Goal: Transaction & Acquisition: Purchase product/service

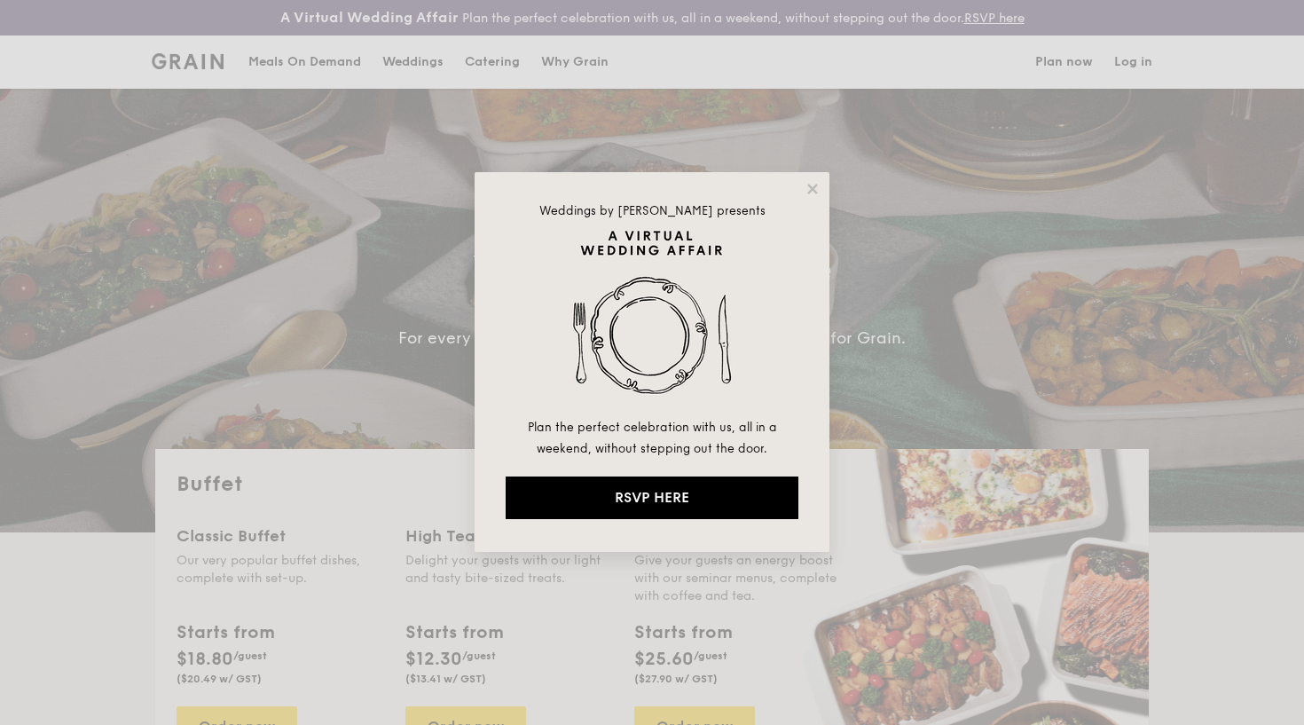
select select
click at [815, 183] on icon at bounding box center [812, 189] width 16 height 16
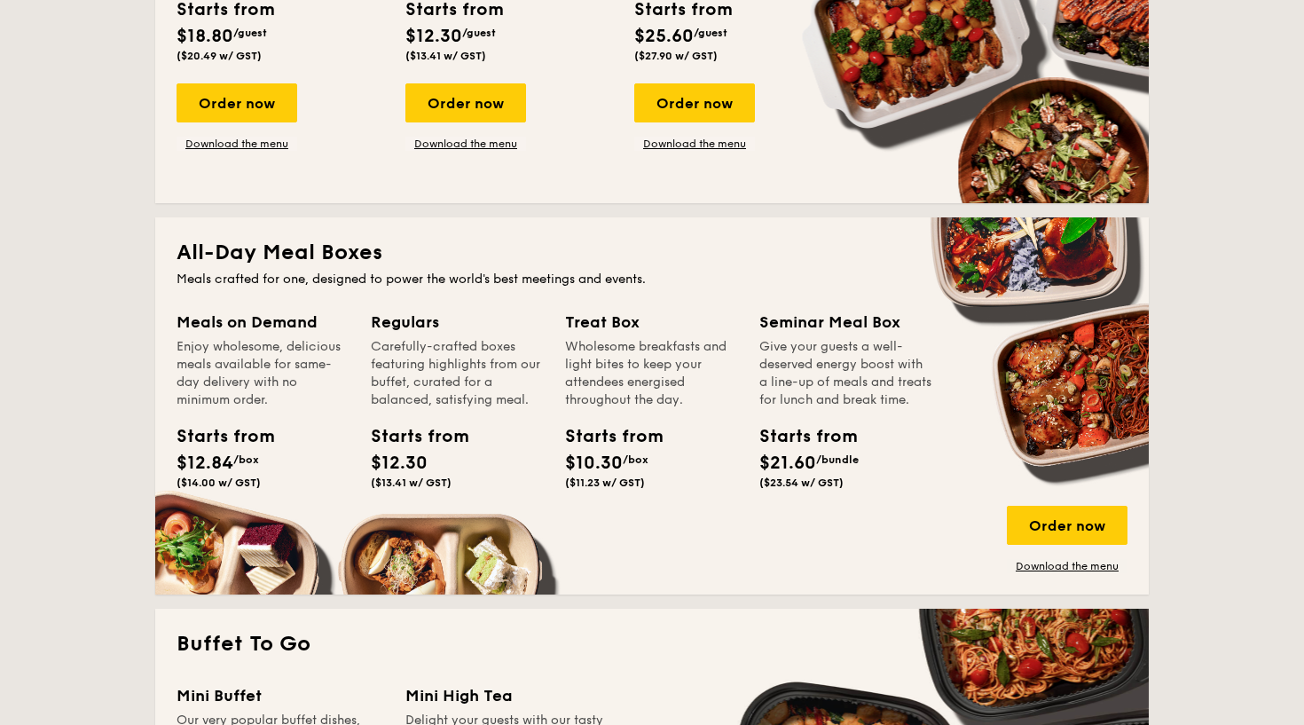
scroll to position [671, 0]
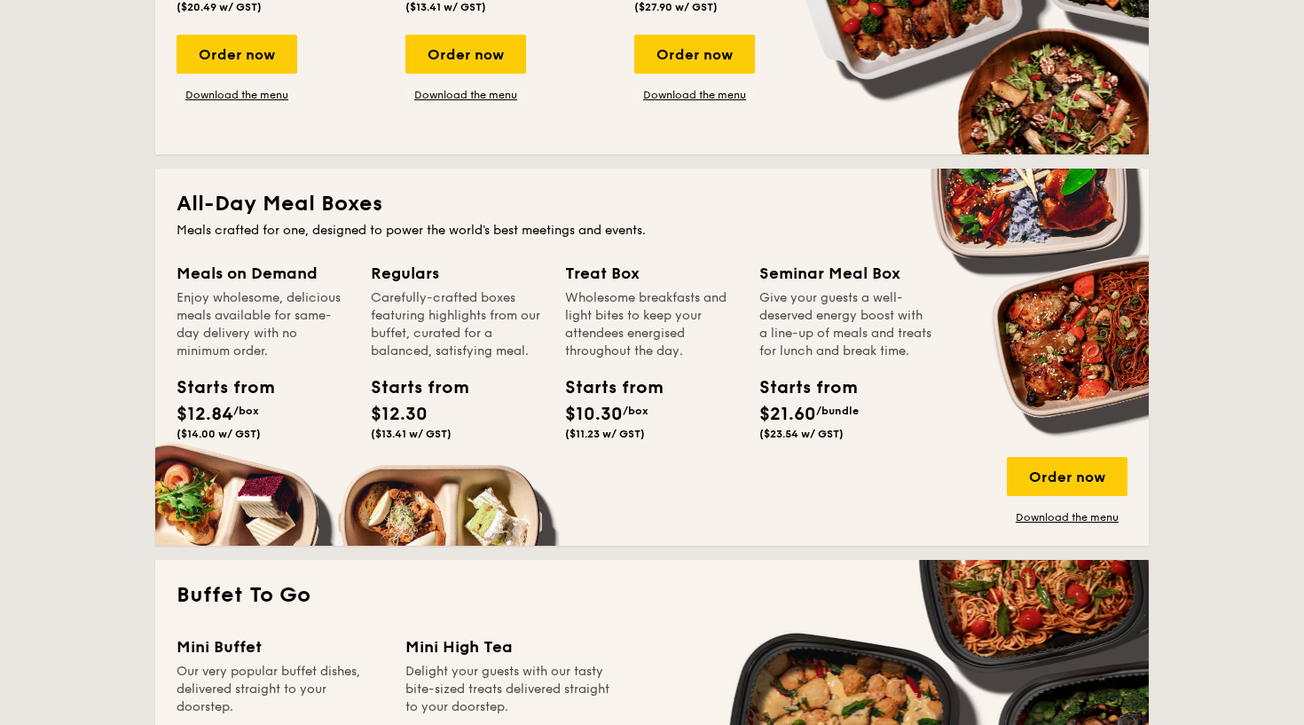
click at [858, 274] on div "Seminar Meal Box" at bounding box center [845, 273] width 173 height 25
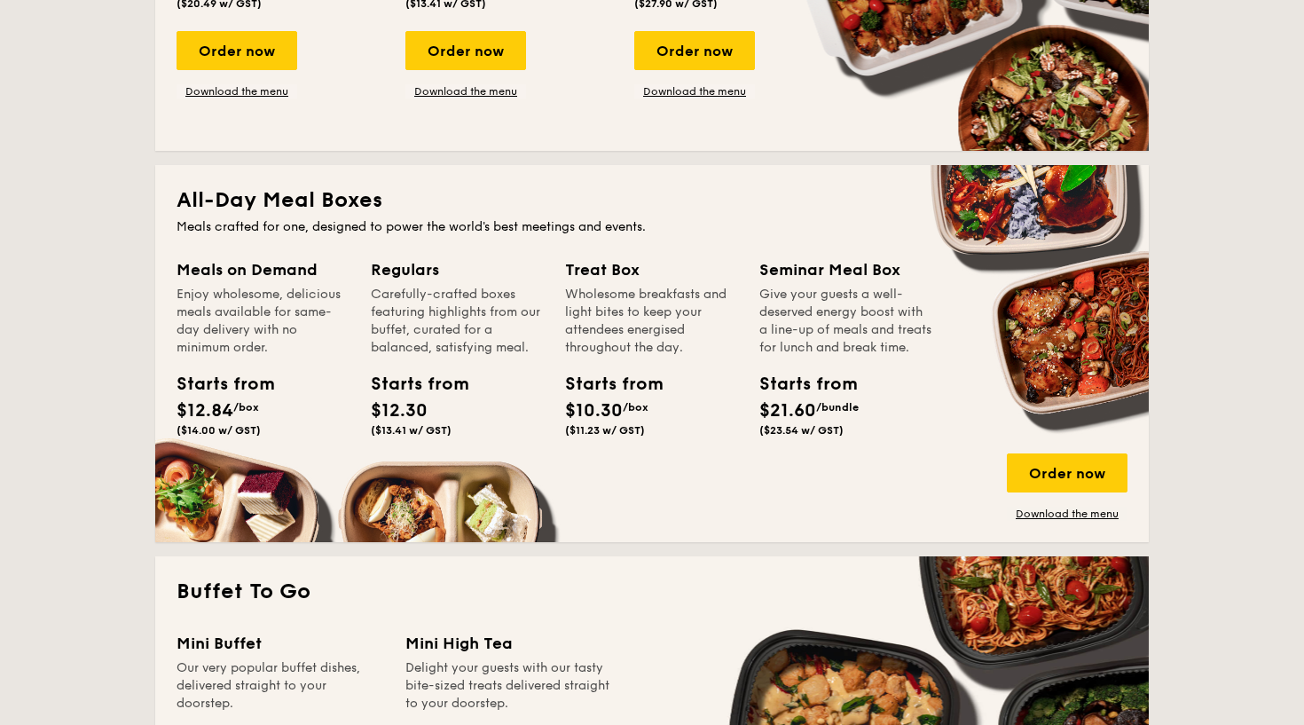
scroll to position [676, 0]
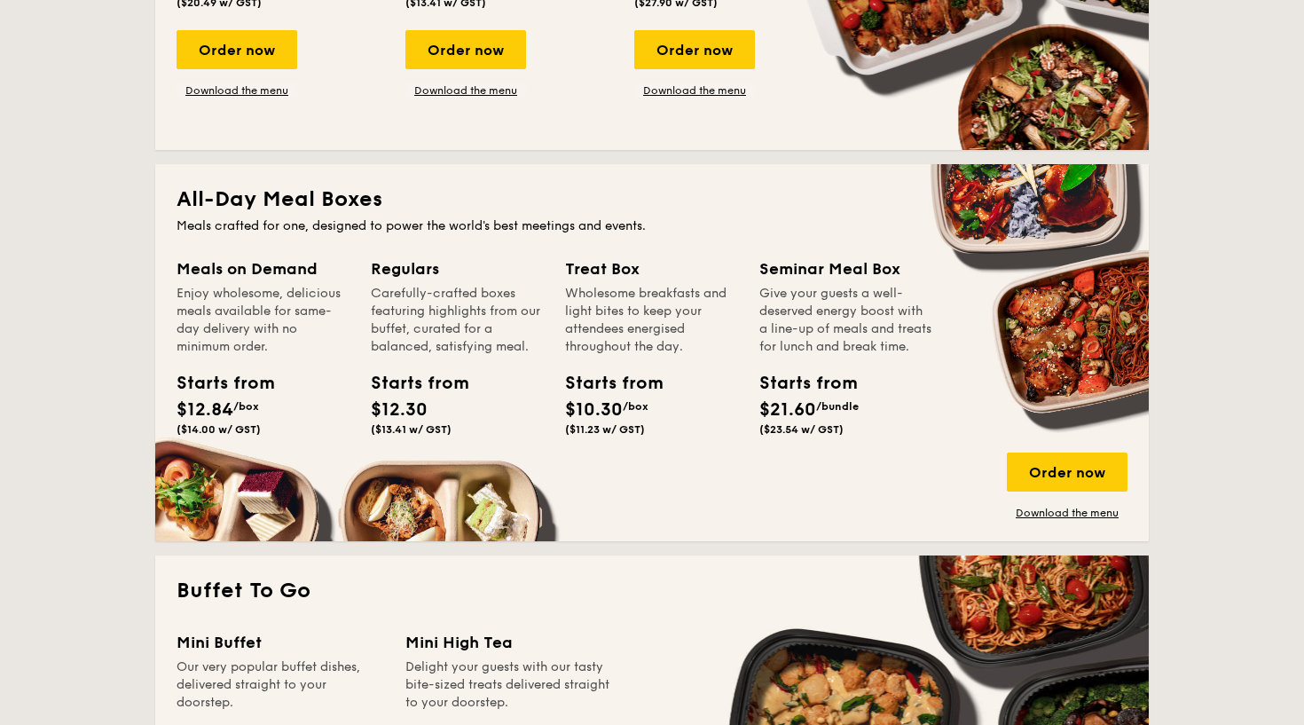
click at [835, 396] on div "Starts from" at bounding box center [799, 383] width 80 height 27
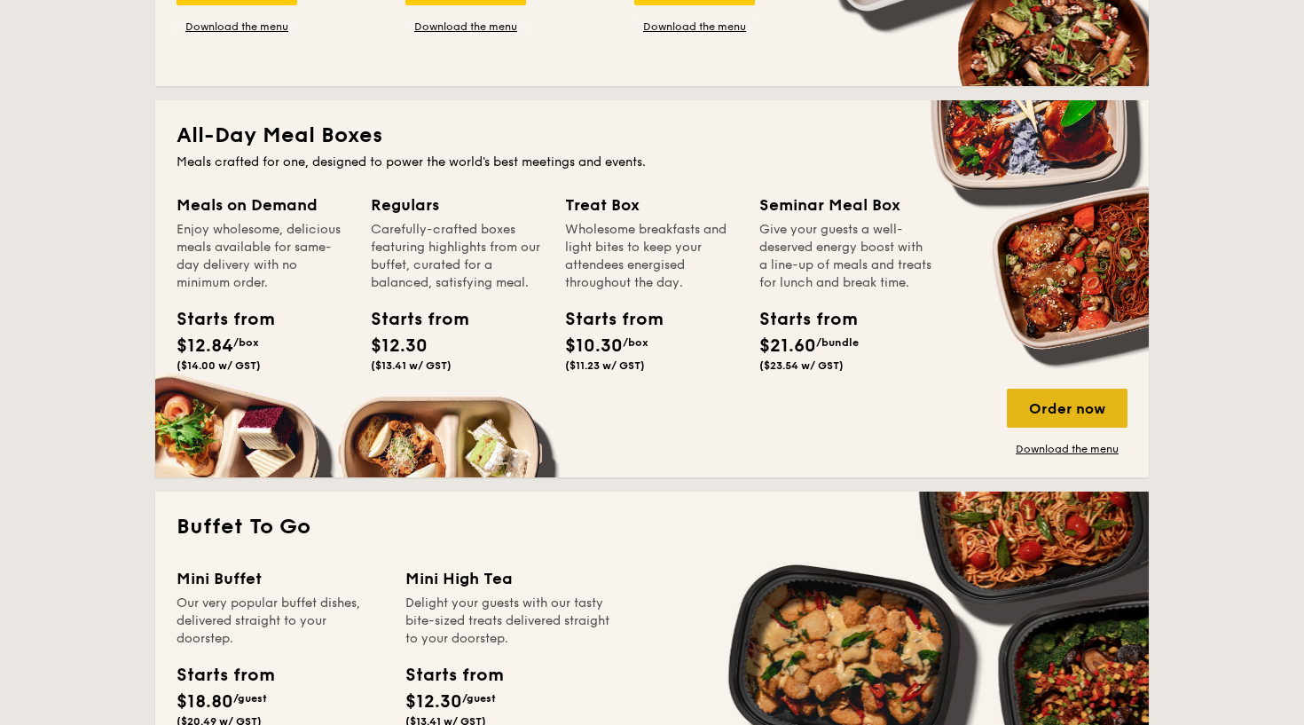
scroll to position [749, 0]
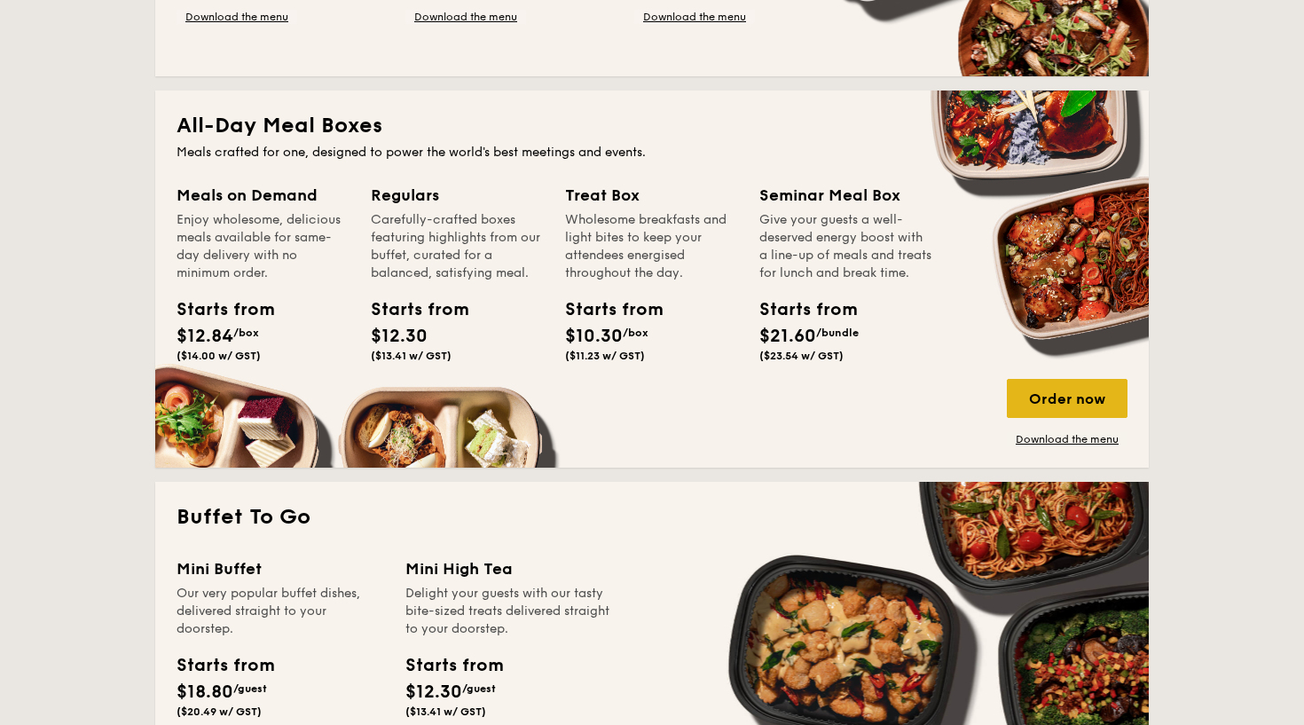
click at [1060, 403] on div "Order now" at bounding box center [1067, 398] width 121 height 39
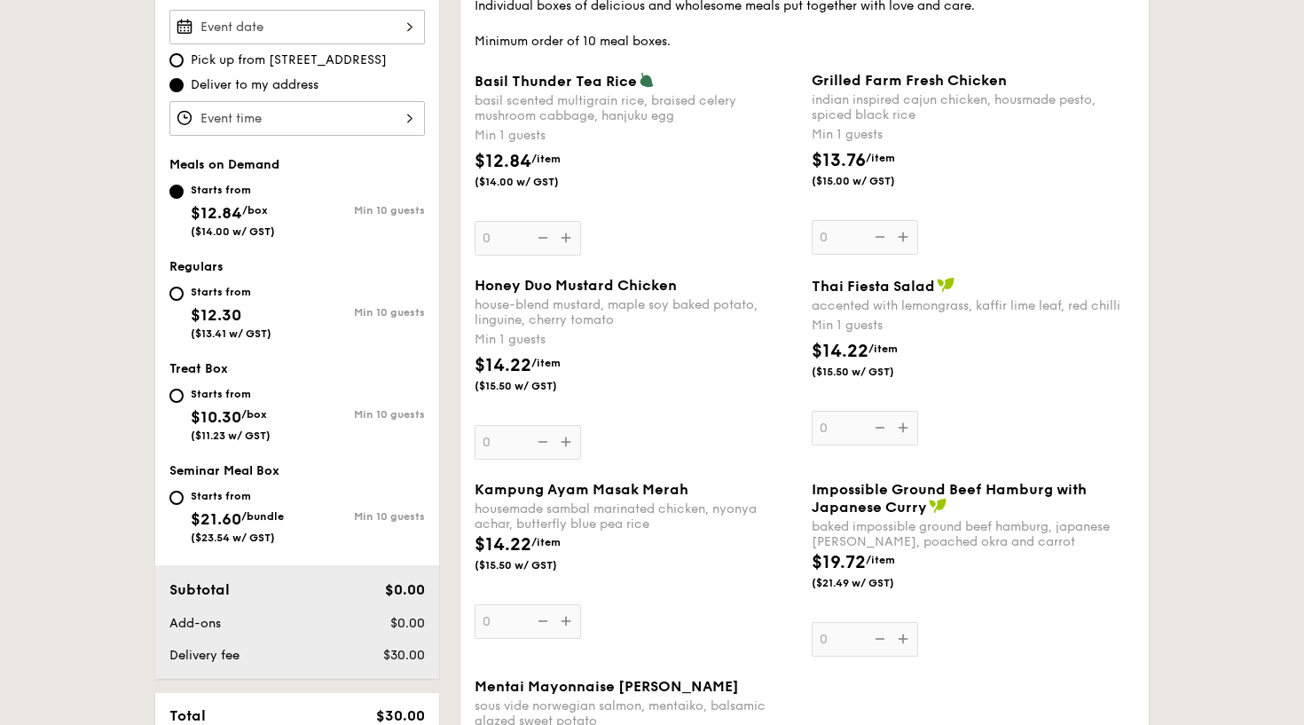
scroll to position [584, 0]
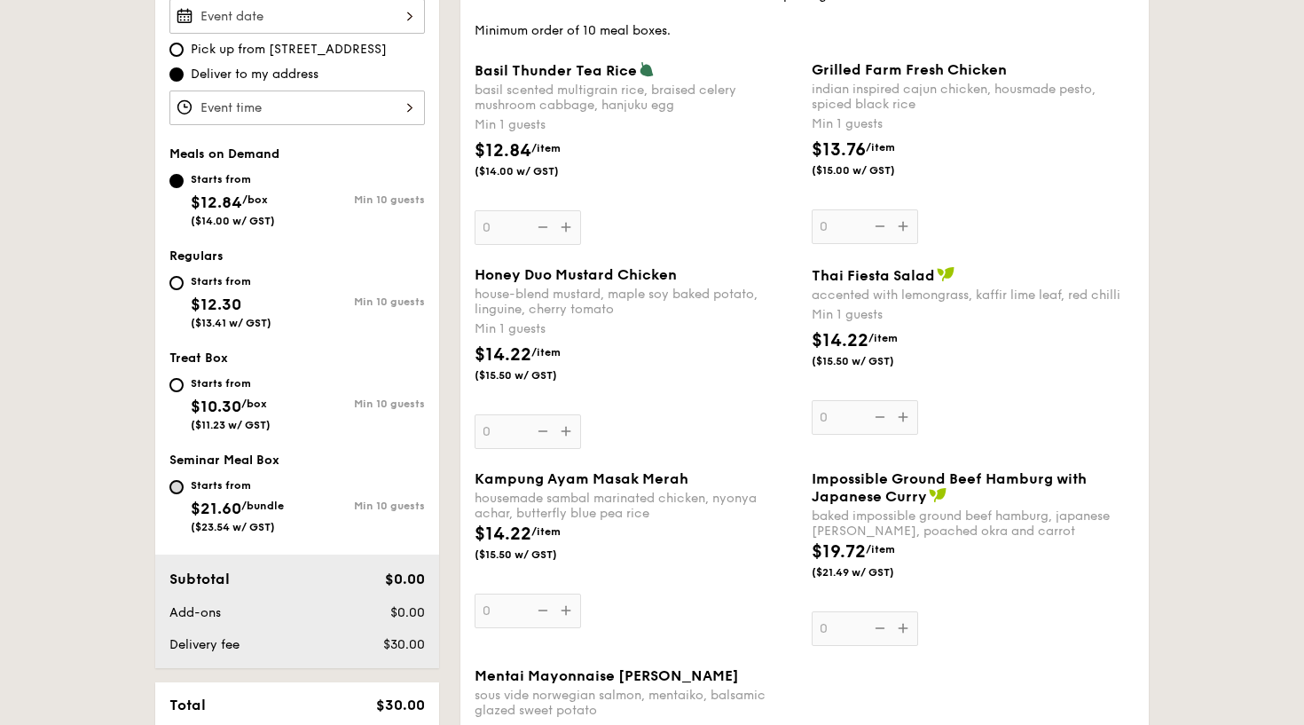
click at [176, 491] on input "Starts from $21.60 /bundle ($23.54 w/ GST) Min 10 guests" at bounding box center [176, 487] width 14 height 14
radio input "true"
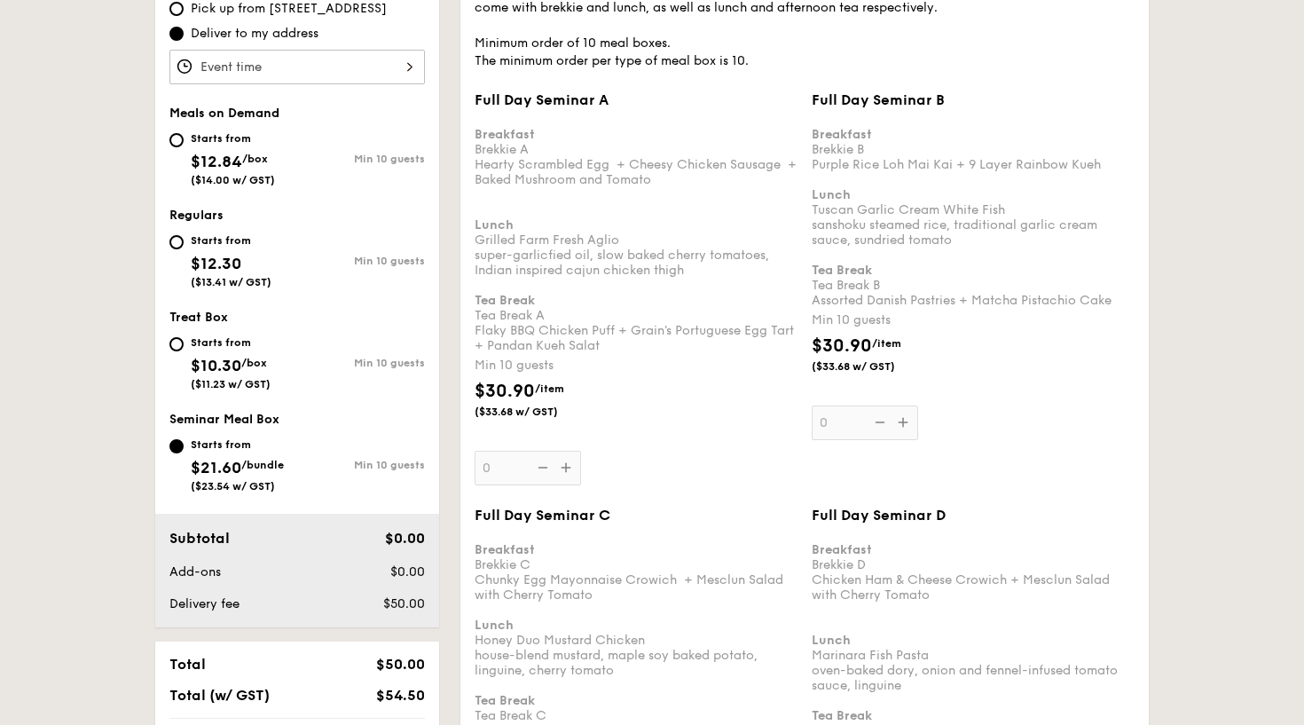
scroll to position [618, 0]
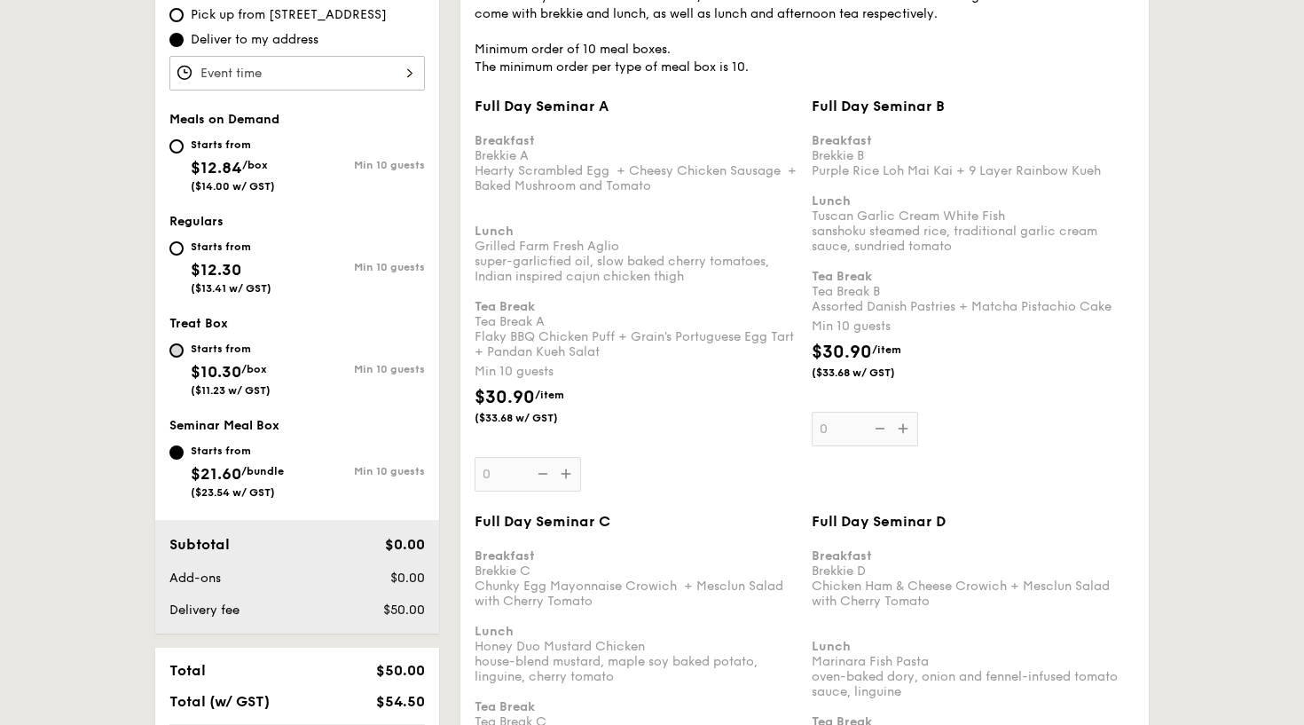
click at [176, 348] on input "Starts from $10.30 /box ($11.23 w/ GST) Min 10 guests" at bounding box center [176, 350] width 14 height 14
radio input "true"
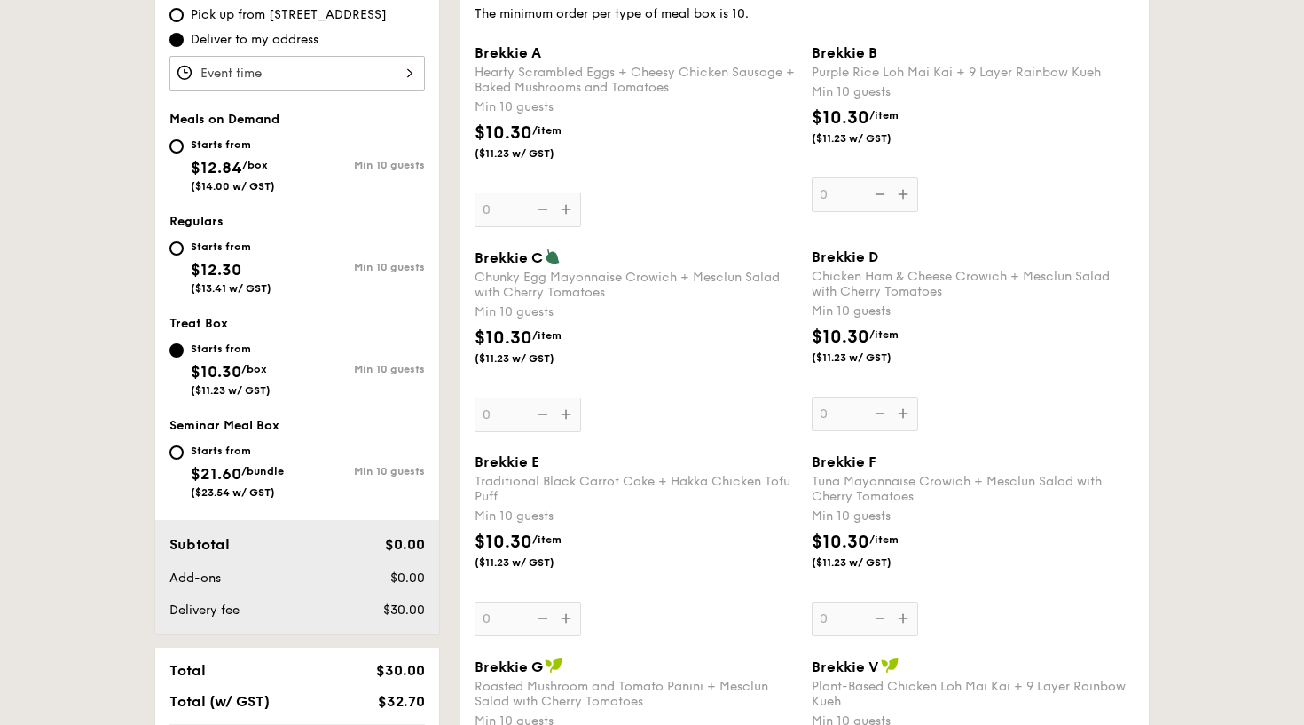
select select
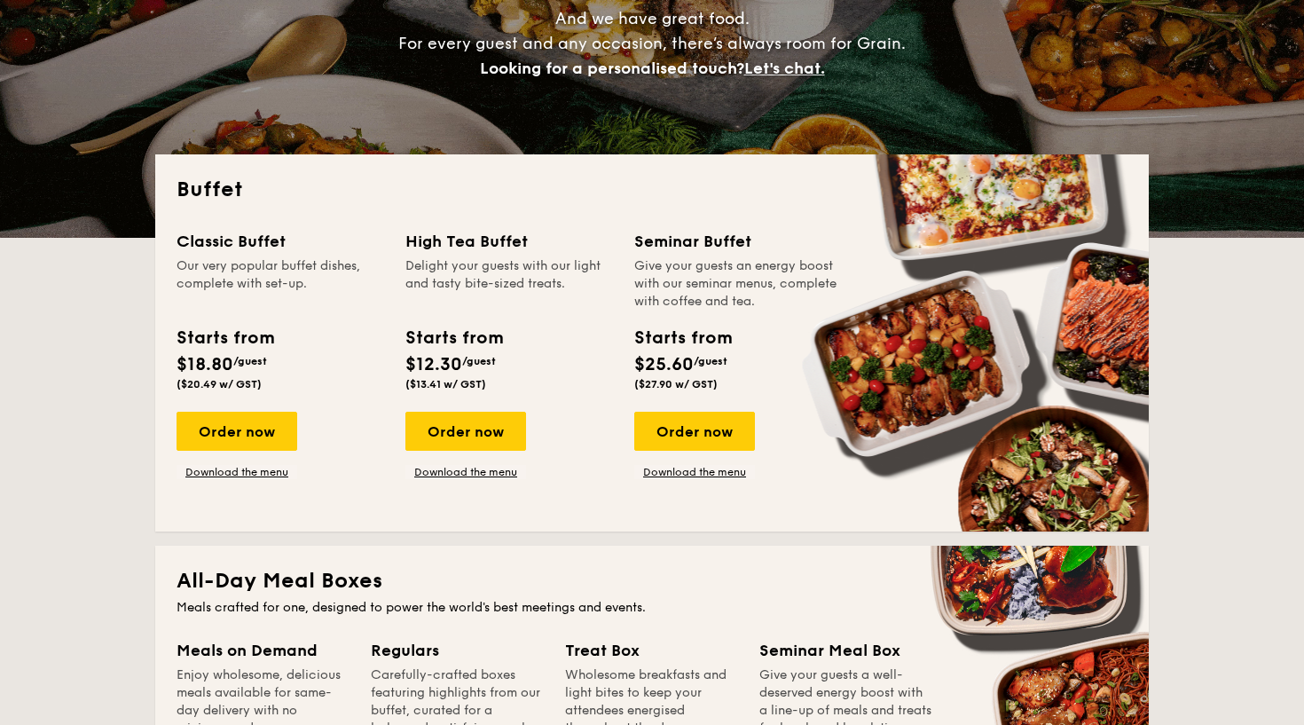
scroll to position [305, 0]
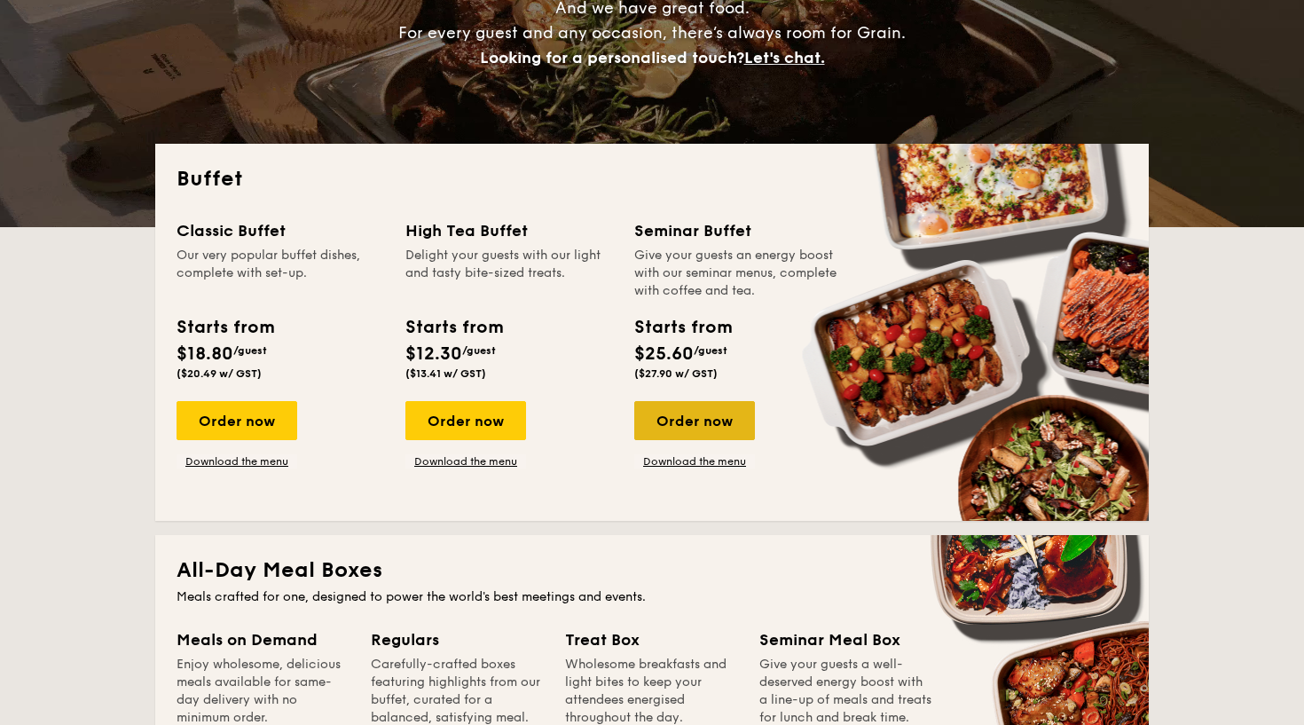
click at [655, 426] on div "Order now" at bounding box center [694, 420] width 121 height 39
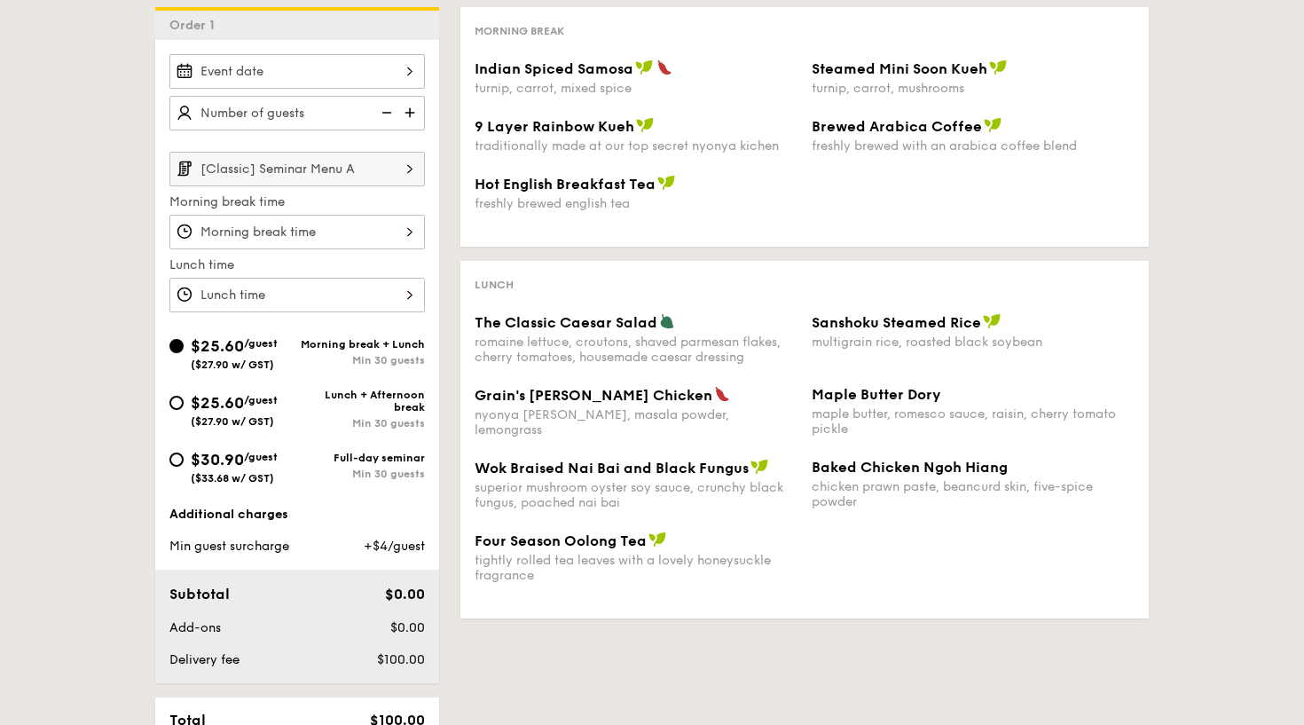
scroll to position [468, 0]
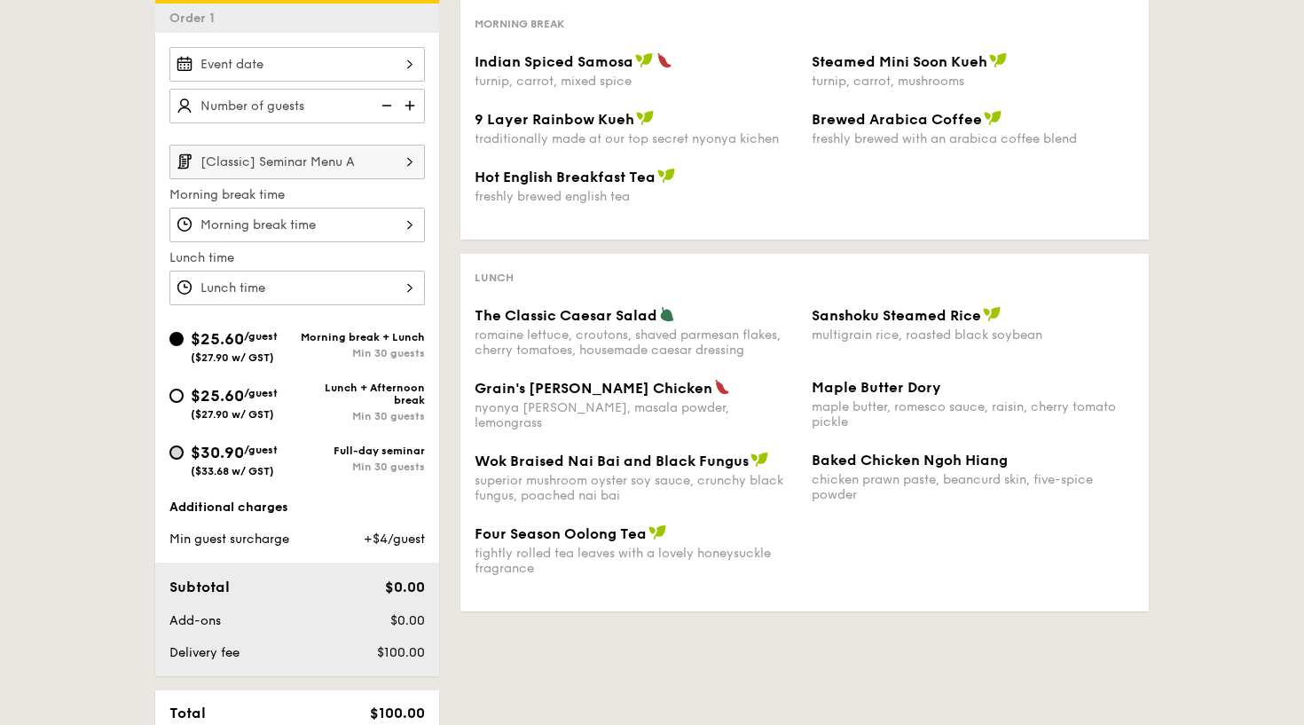
click at [175, 451] on input "$30.90 /guest ($33.68 w/ GST) Full-day seminar Min 30 guests" at bounding box center [176, 452] width 14 height 14
radio input "true"
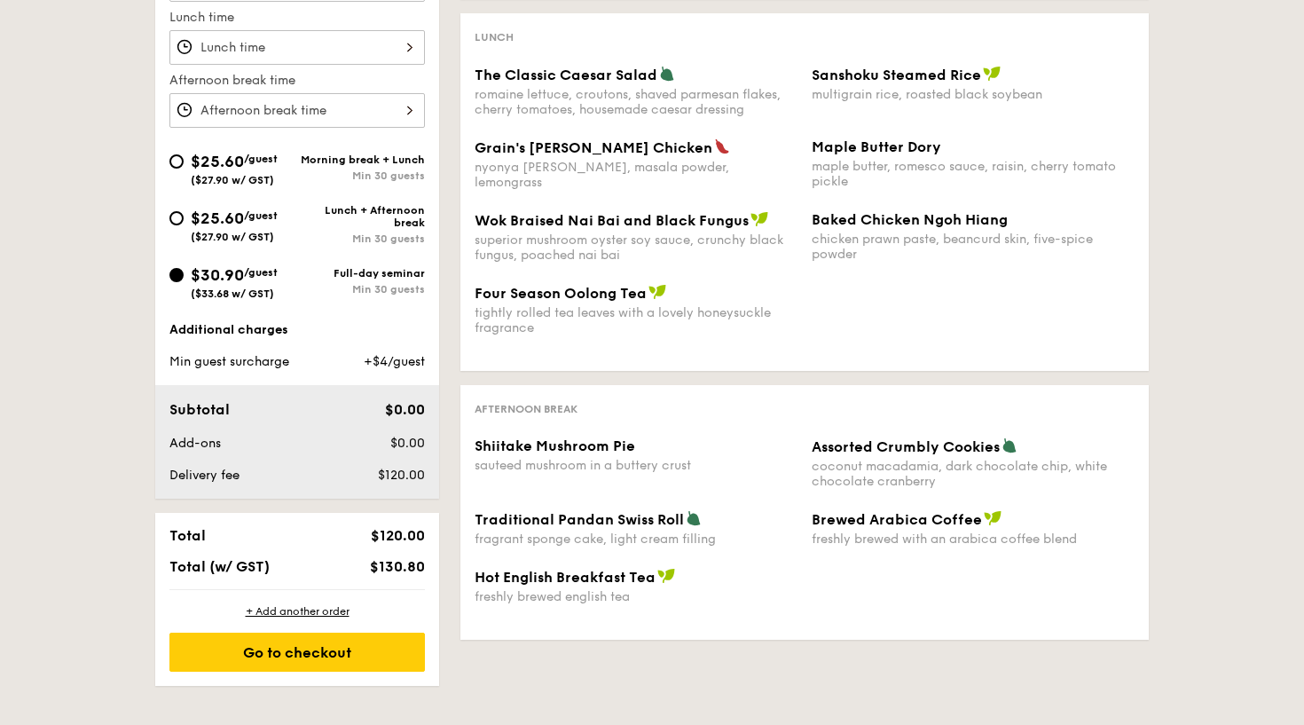
scroll to position [705, 0]
